Goal: Task Accomplishment & Management: Use online tool/utility

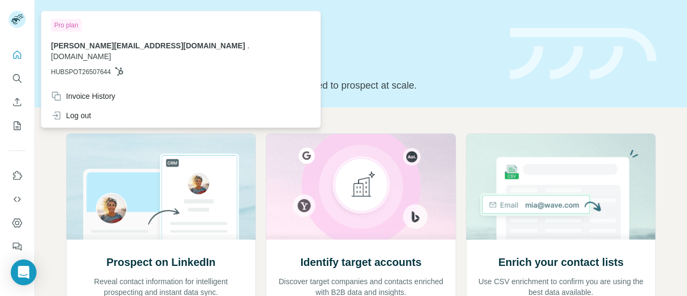
click at [24, 18] on rect at bounding box center [17, 19] width 17 height 17
click at [19, 56] on icon "Quick start" at bounding box center [17, 54] width 11 height 11
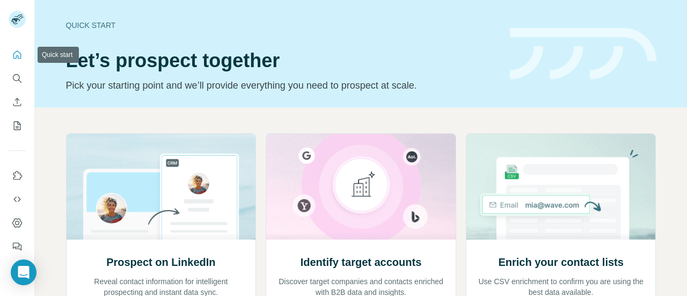
click at [17, 58] on icon "Quick start" at bounding box center [17, 54] width 11 height 11
click at [24, 76] on button "Search" at bounding box center [17, 78] width 17 height 19
